Goal: Task Accomplishment & Management: Manage account settings

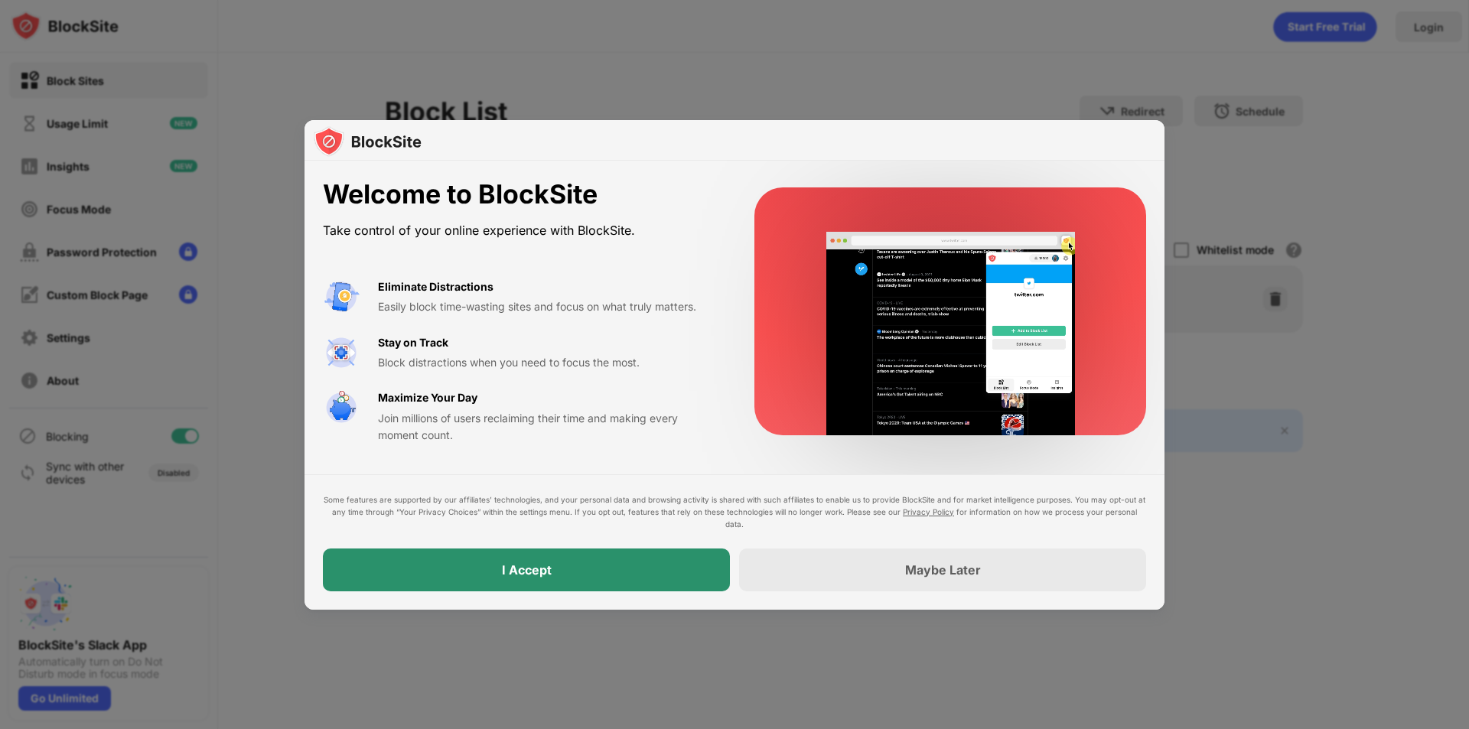
click at [523, 571] on div "I Accept" at bounding box center [527, 569] width 50 height 15
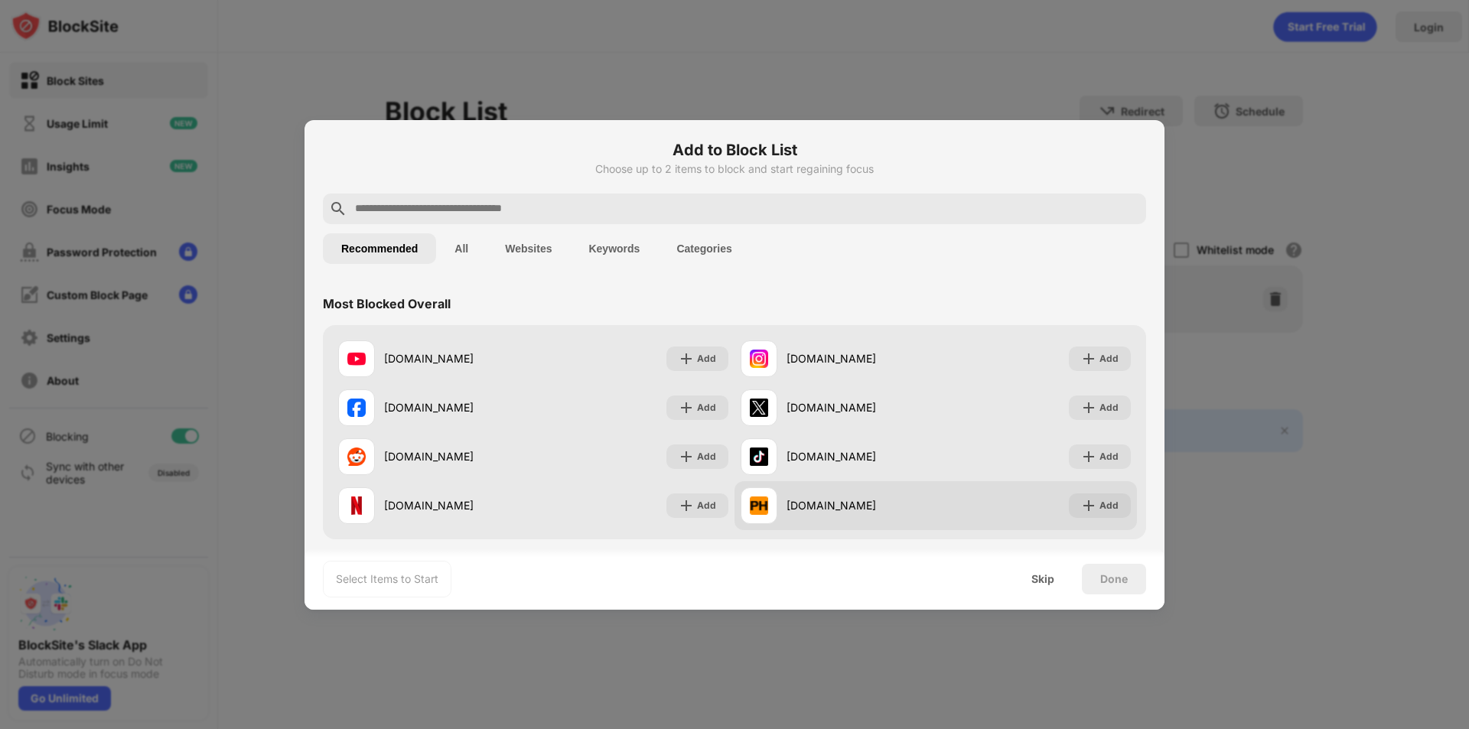
click at [1057, 499] on div "[DOMAIN_NAME] Add" at bounding box center [935, 505] width 402 height 49
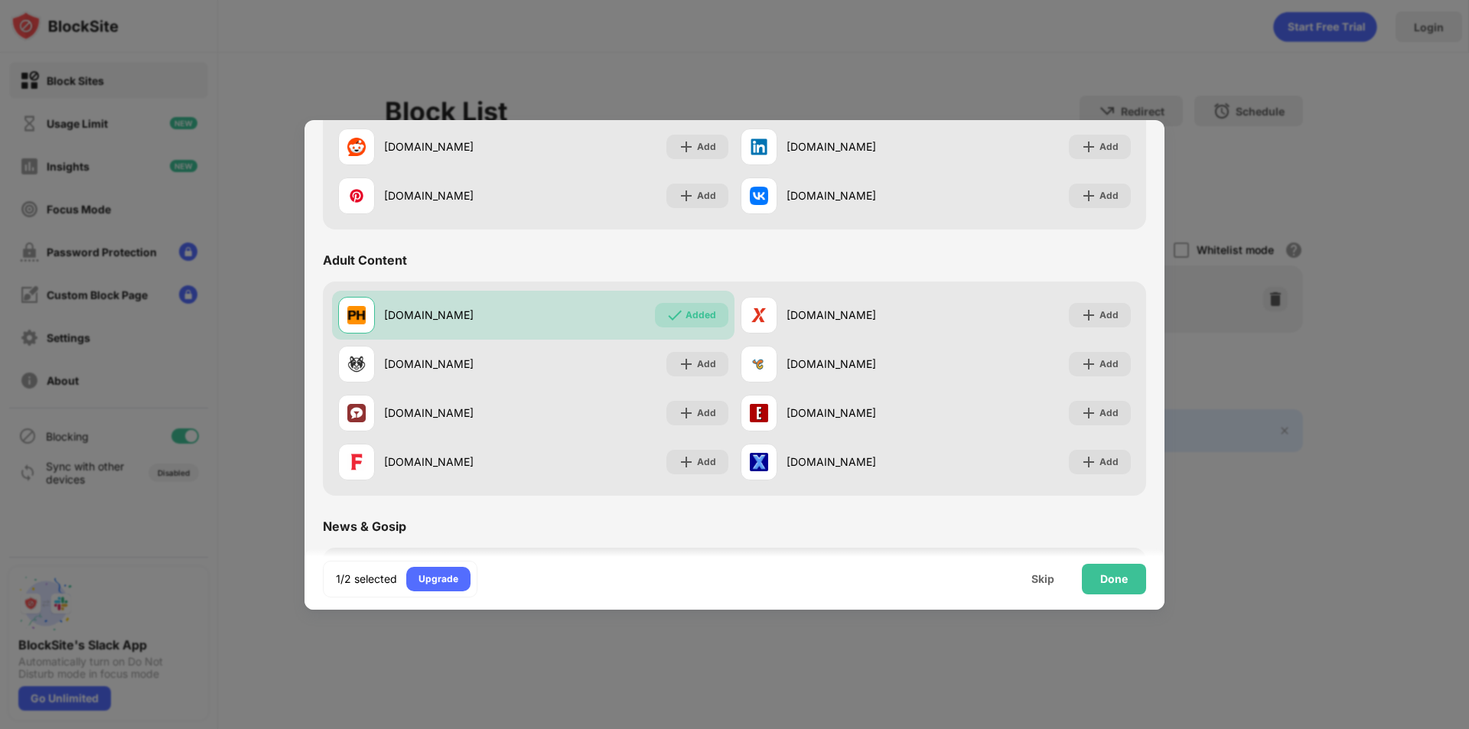
scroll to position [612, 0]
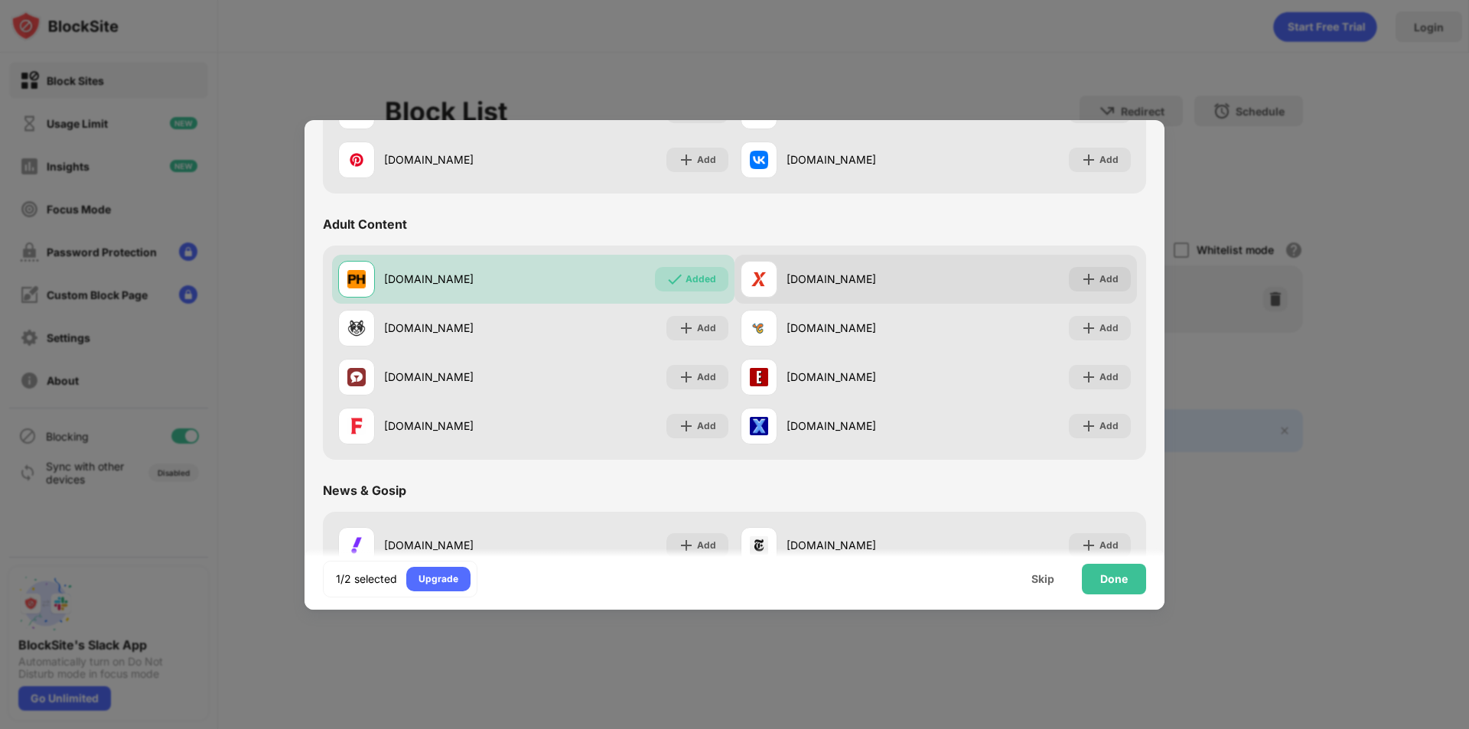
click at [909, 265] on div "[DOMAIN_NAME]" at bounding box center [838, 279] width 195 height 37
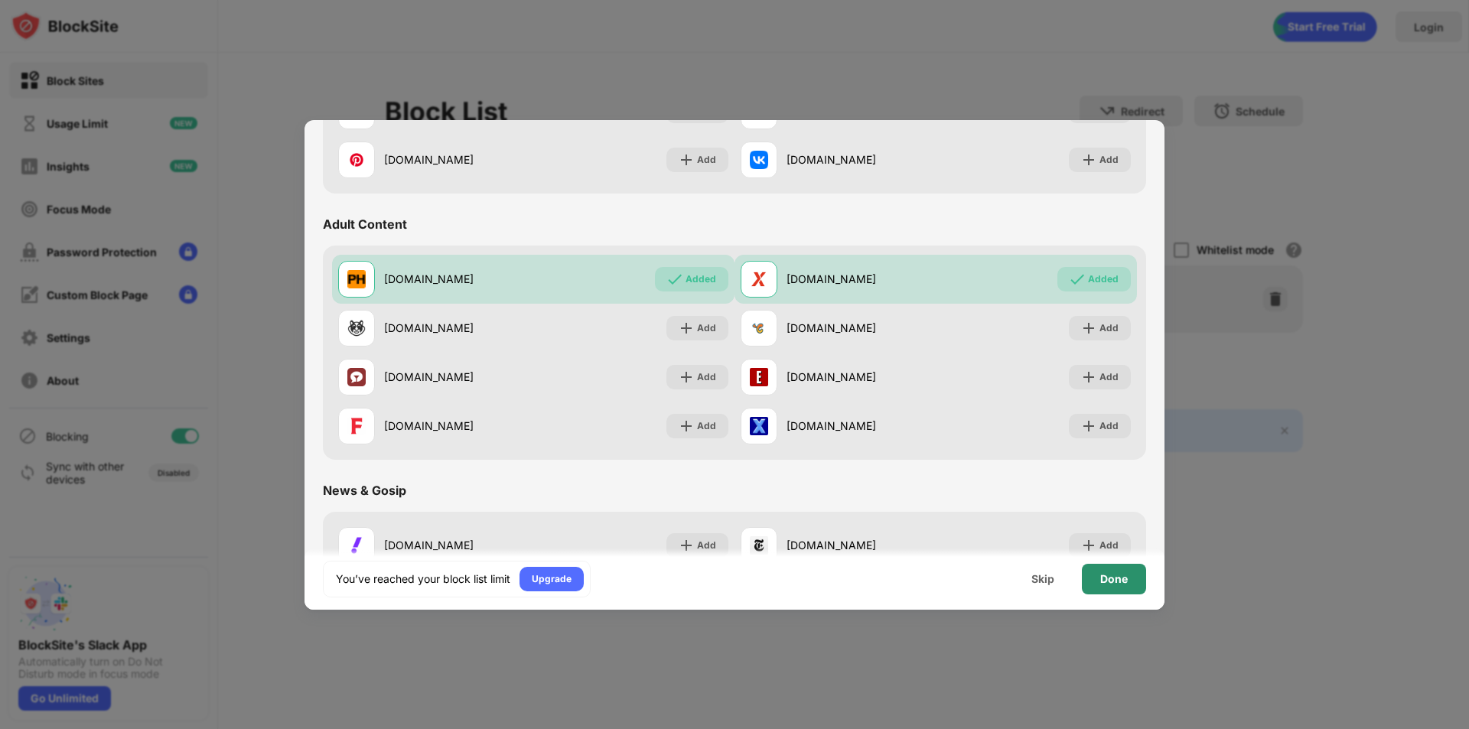
click at [1132, 577] on div "Done" at bounding box center [1114, 579] width 64 height 31
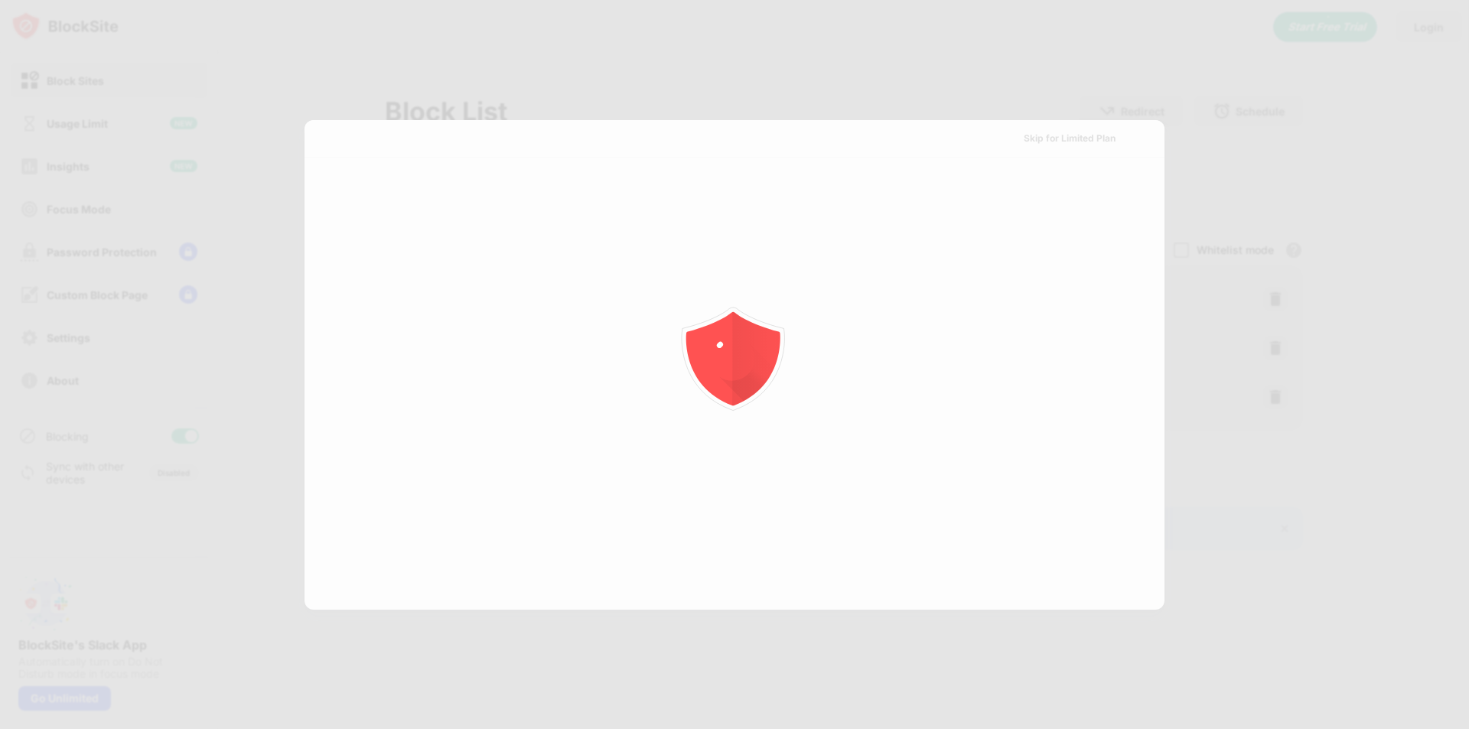
scroll to position [0, 0]
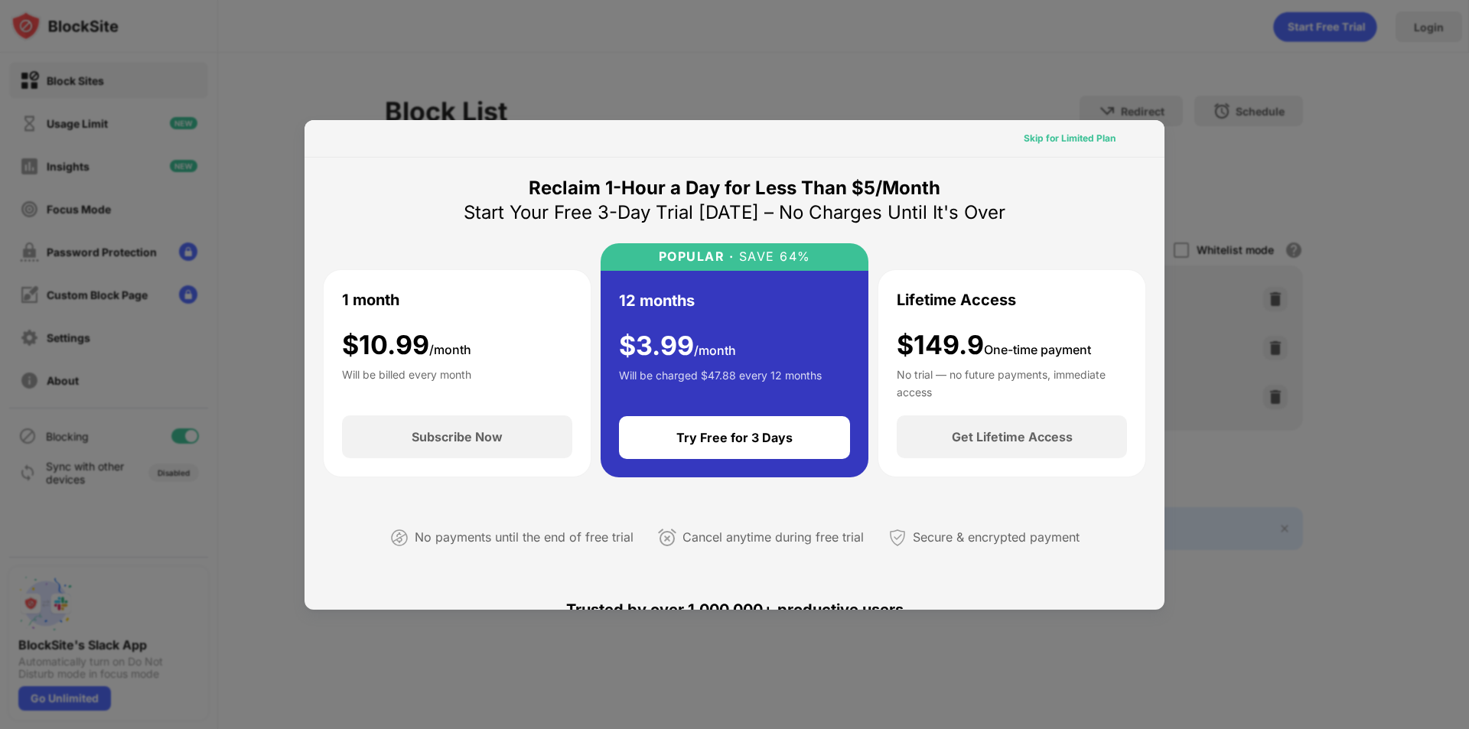
click at [1083, 144] on div "Skip for Limited Plan" at bounding box center [1070, 138] width 92 height 15
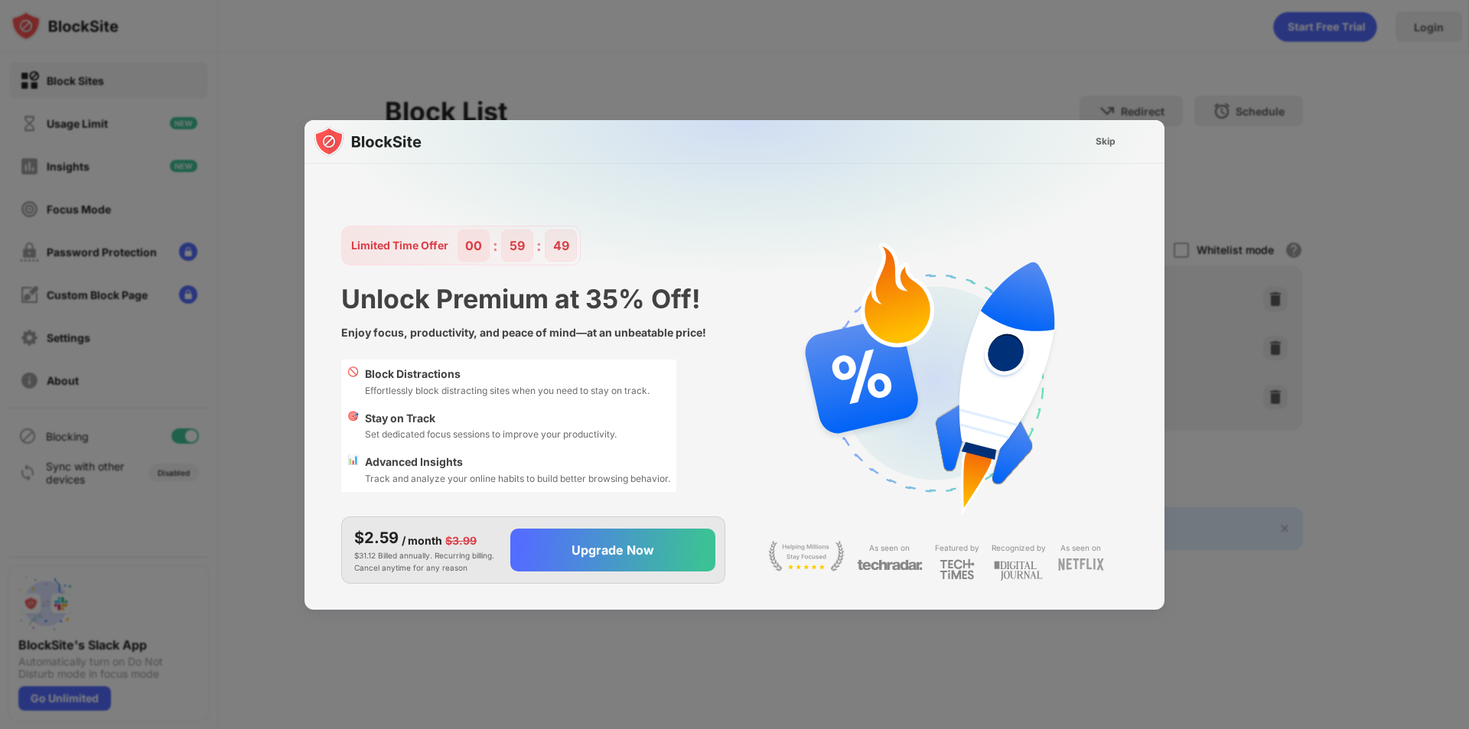
click at [1085, 143] on div "Skip" at bounding box center [1105, 141] width 44 height 24
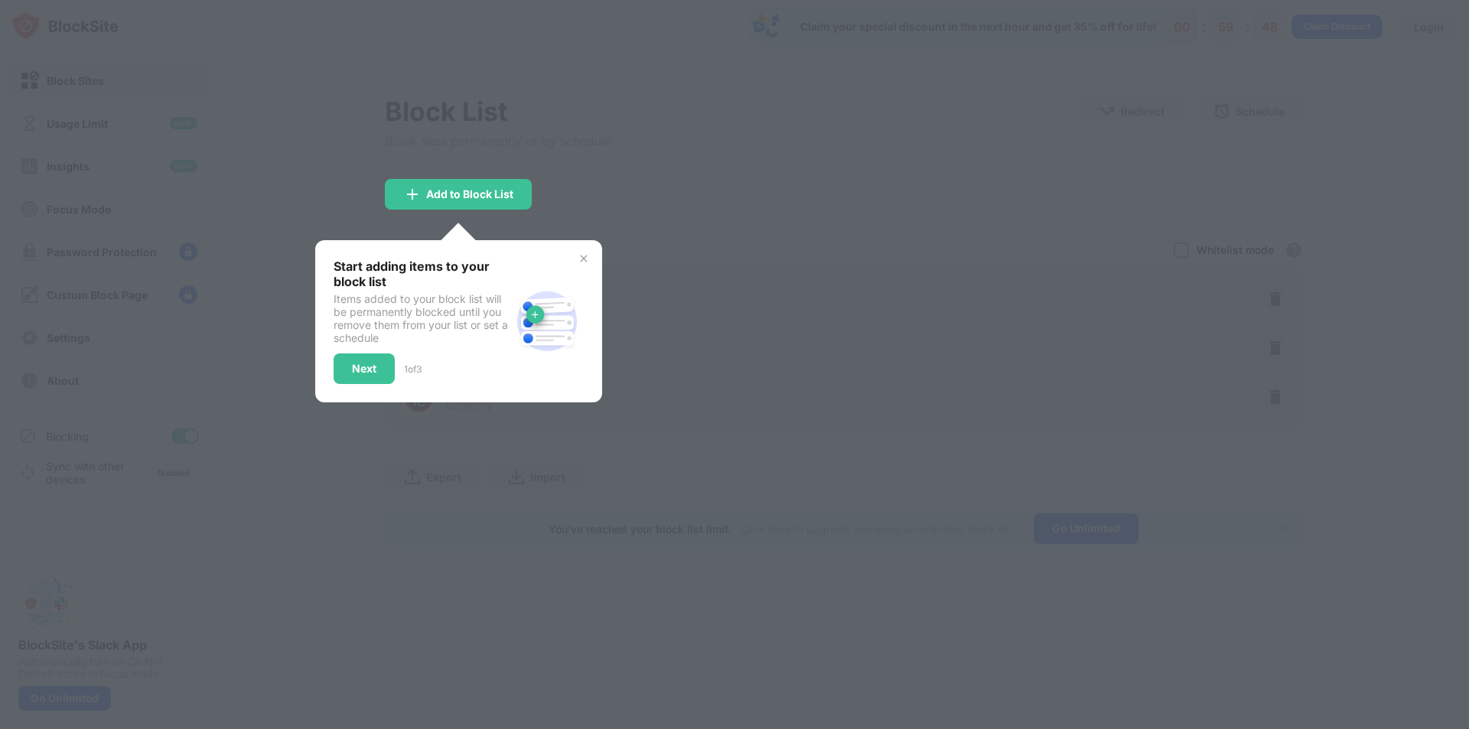
click at [581, 260] on img at bounding box center [584, 258] width 12 height 12
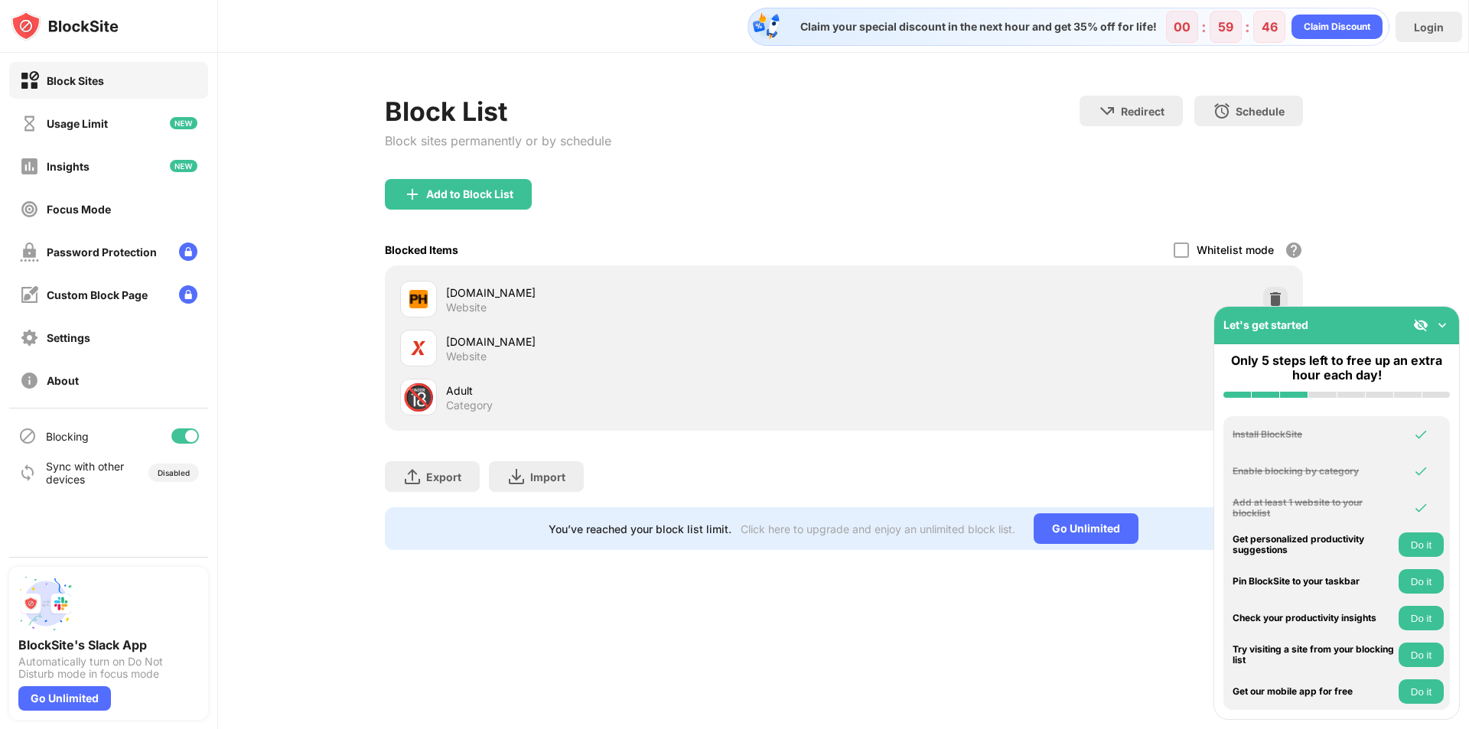
click at [1443, 325] on img at bounding box center [1442, 325] width 15 height 15
